Goal: Task Accomplishment & Management: Manage account settings

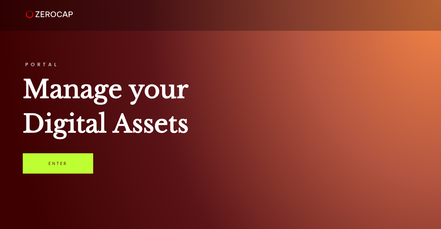
click at [56, 161] on link "Enter" at bounding box center [58, 163] width 70 height 20
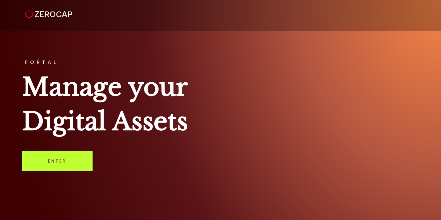
click at [64, 163] on link "Enter" at bounding box center [57, 161] width 70 height 20
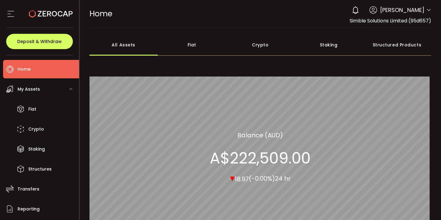
click at [409, 10] on span "[PERSON_NAME]" at bounding box center [402, 10] width 44 height 8
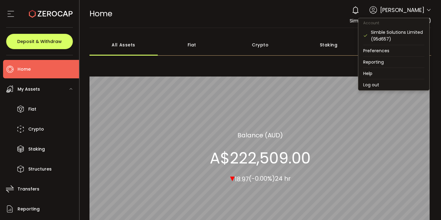
click at [426, 8] on icon at bounding box center [428, 10] width 5 height 5
click at [380, 85] on li "Log out" at bounding box center [393, 84] width 71 height 11
